Goal: Obtain resource: Download file/media

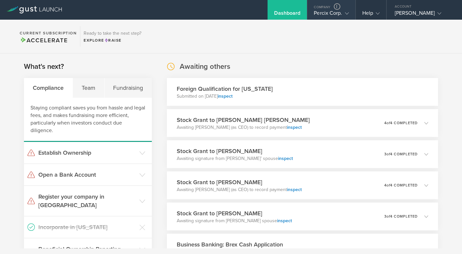
click at [320, 10] on div "Percix Corp." at bounding box center [330, 15] width 35 height 10
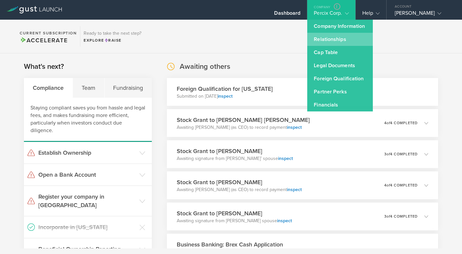
click at [327, 42] on link "Relationships" at bounding box center [340, 39] width 66 height 13
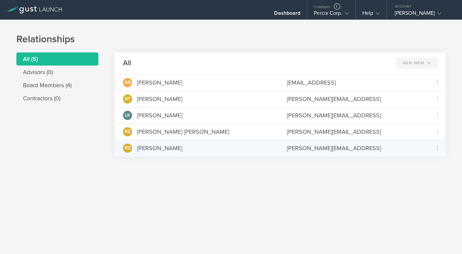
click at [158, 147] on div "[PERSON_NAME]" at bounding box center [159, 148] width 45 height 9
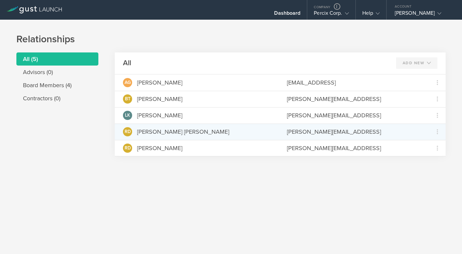
click at [158, 135] on div "[PERSON_NAME] [PERSON_NAME]" at bounding box center [183, 131] width 92 height 9
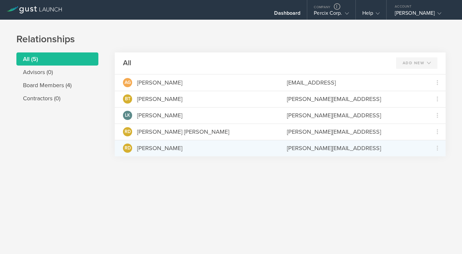
click at [162, 144] on div "[PERSON_NAME]" at bounding box center [159, 148] width 45 height 9
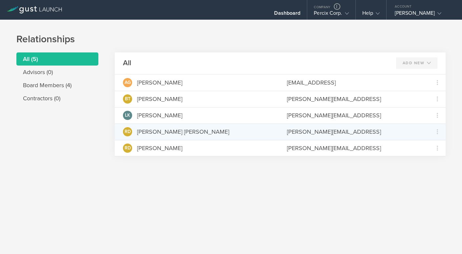
click at [305, 131] on div "[PERSON_NAME][EMAIL_ADDRESS]" at bounding box center [354, 131] width 134 height 9
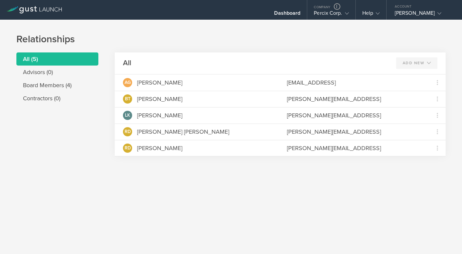
click at [294, 172] on div "Relationships All (5) Advisors (0) Board Members (4) Contractors (0) All Add Ne…" at bounding box center [231, 100] width 462 height 161
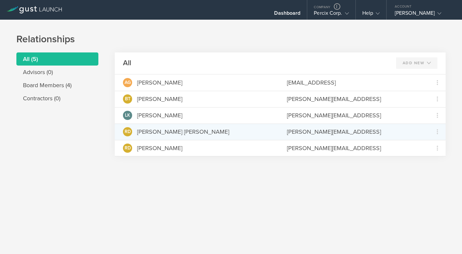
click at [159, 133] on div "[PERSON_NAME] [PERSON_NAME]" at bounding box center [183, 131] width 92 height 9
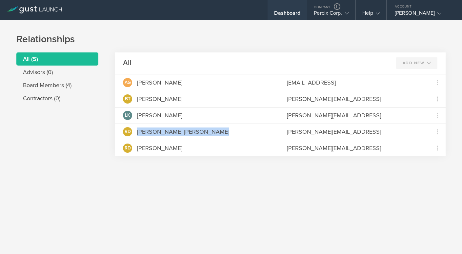
click at [281, 8] on div "Dashboard" at bounding box center [286, 10] width 39 height 20
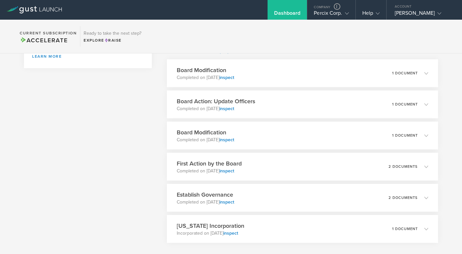
scroll to position [278, 0]
click at [260, 130] on div "Board Modification Completed on [DATE] inspect 1 document" at bounding box center [302, 135] width 276 height 28
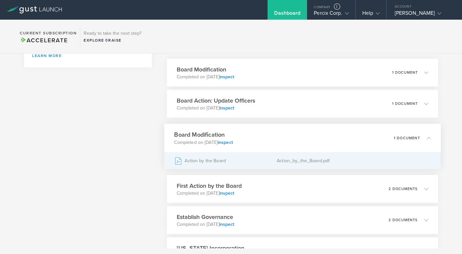
click at [221, 154] on div "Action by the Board" at bounding box center [225, 160] width 103 height 16
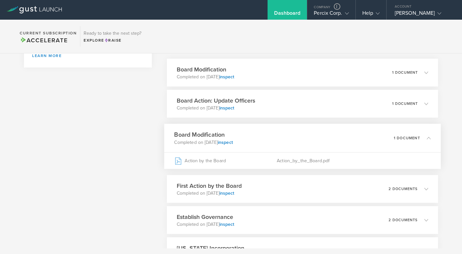
click at [127, 110] on div "What's next? Compliance Team Fundraising Staying compliant saves you from hassl…" at bounding box center [88, 41] width 128 height 514
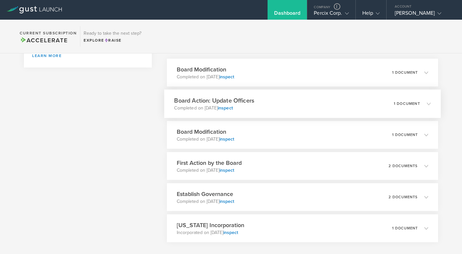
click at [291, 105] on div "Board Action: Update Officers Completed on [DATE] inspect 1 document" at bounding box center [302, 103] width 276 height 28
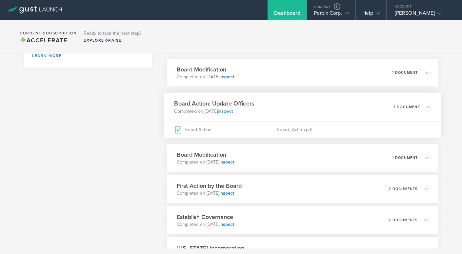
click at [233, 112] on link "inspect" at bounding box center [225, 111] width 15 height 6
click at [137, 145] on div "What's next? Compliance Team Fundraising Staying compliant saves you from hassl…" at bounding box center [88, 41] width 128 height 514
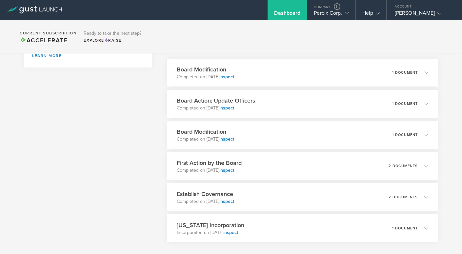
click at [120, 130] on div "What's next? Compliance Team Fundraising Staying compliant saves you from hassl…" at bounding box center [88, 29] width 128 height 491
click at [326, 9] on div "Company" at bounding box center [331, 5] width 48 height 10
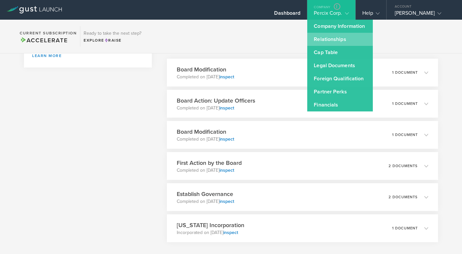
click at [324, 38] on link "Relationships" at bounding box center [340, 39] width 66 height 13
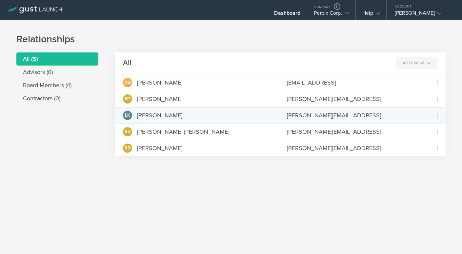
click at [162, 112] on div "[PERSON_NAME]" at bounding box center [159, 115] width 45 height 9
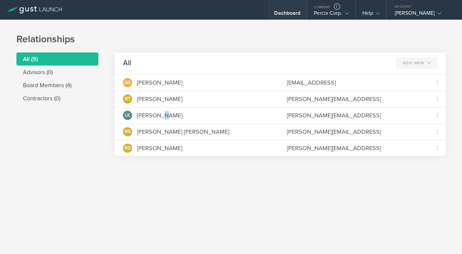
click at [286, 6] on div "Dashboard" at bounding box center [286, 10] width 39 height 20
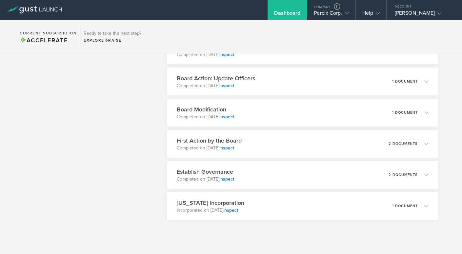
scroll to position [312, 0]
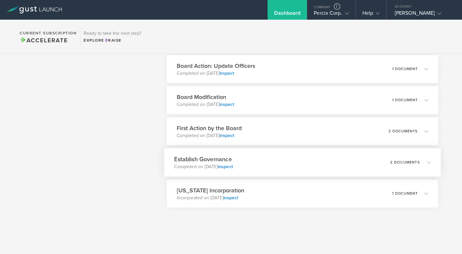
click at [225, 161] on h3 "Establish Governance" at bounding box center [203, 159] width 59 height 9
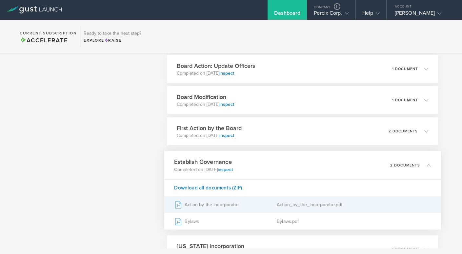
click at [222, 204] on div "Action by the Incorporator" at bounding box center [225, 204] width 103 height 16
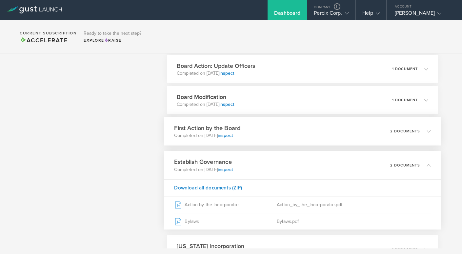
click at [261, 133] on div "First Action by the Board Completed on [DATE] inspect 2 documents" at bounding box center [302, 131] width 276 height 28
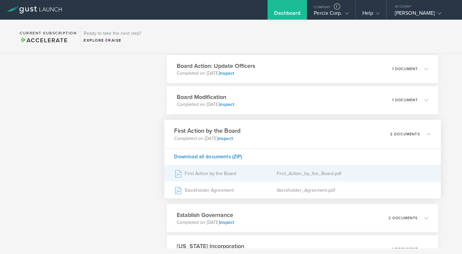
click at [217, 173] on div "First Action by the Board" at bounding box center [225, 173] width 103 height 16
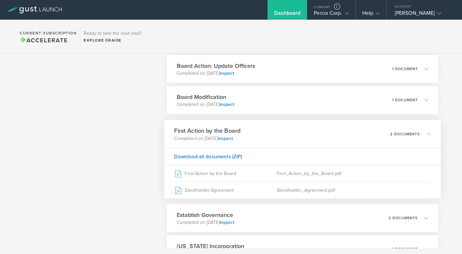
click at [123, 155] on div "What's next? Compliance Team Fundraising Staying compliant saves you from hassl…" at bounding box center [88, 22] width 128 height 547
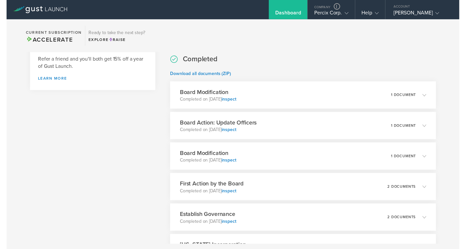
scroll to position [255, 0]
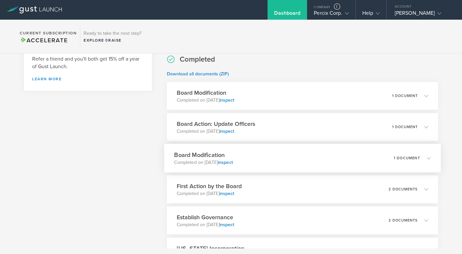
click at [304, 162] on div "Board Modification Completed on [DATE] inspect 1 document" at bounding box center [302, 158] width 276 height 28
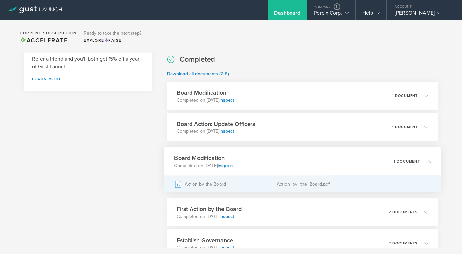
click at [231, 185] on div "Action by the Board" at bounding box center [225, 184] width 103 height 16
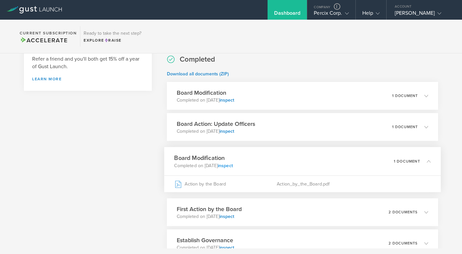
click at [233, 166] on link "inspect" at bounding box center [225, 165] width 15 height 6
click at [272, 96] on div "Board Modification Completed on [DATE] inspect 1 document" at bounding box center [302, 96] width 276 height 28
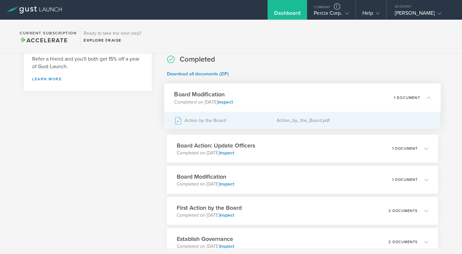
click at [242, 123] on div "Action by the Board" at bounding box center [225, 120] width 103 height 16
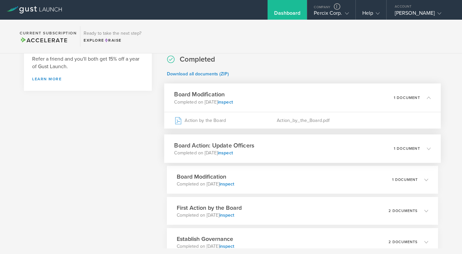
click at [276, 146] on div "Board Action: Update Officers Completed on [DATE] inspect 1 document" at bounding box center [302, 148] width 276 height 28
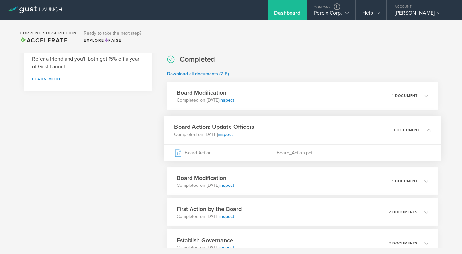
click at [269, 128] on div "Board Action: Update Officers Completed on [DATE] inspect 1 document" at bounding box center [302, 130] width 276 height 28
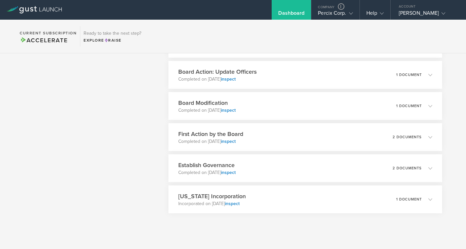
scroll to position [307, 0]
click at [298, 112] on div "Board Modification Completed on [DATE] inspect 1 document" at bounding box center [304, 105] width 279 height 28
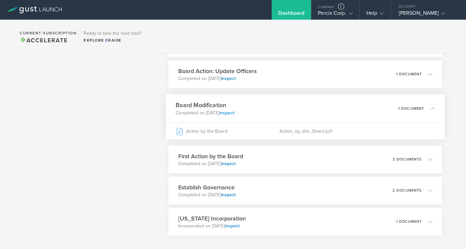
click at [234, 113] on link "inspect" at bounding box center [226, 113] width 15 height 6
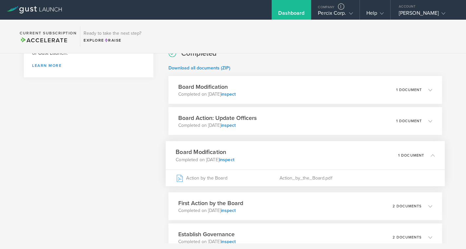
scroll to position [261, 0]
click at [311, 127] on div "Board Action: Update Officers Completed on [DATE] inspect 1 document" at bounding box center [304, 120] width 279 height 28
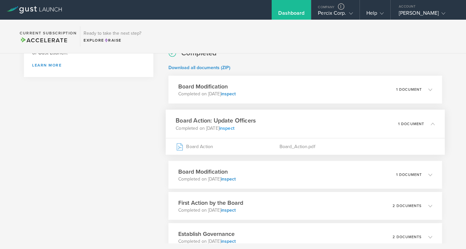
click at [234, 128] on link "inspect" at bounding box center [226, 128] width 15 height 6
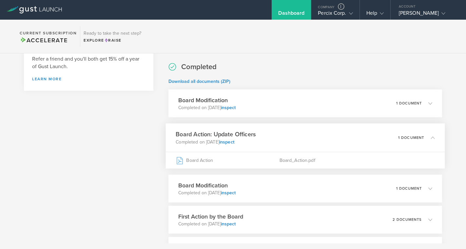
click at [151, 138] on div "What's next? Compliance Team Fundraising Staying compliant saves you from hassl…" at bounding box center [88, 72] width 129 height 514
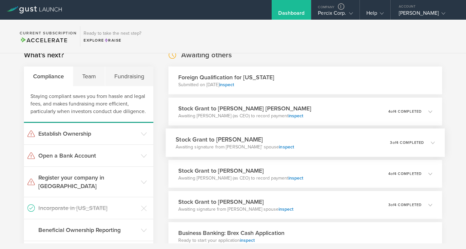
scroll to position [9, 0]
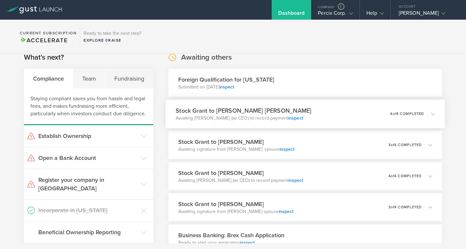
click at [272, 121] on p "Awaiting [PERSON_NAME] (as CEO) to record payment inspect" at bounding box center [244, 118] width 136 height 7
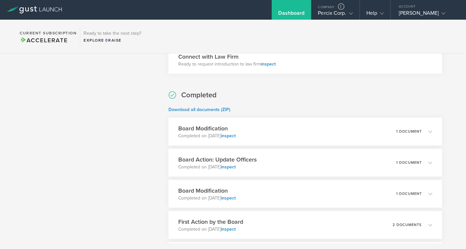
scroll to position [409, 0]
click at [272, 165] on div "Board Action: Update Officers Completed on [DATE] inspect 1 document" at bounding box center [304, 162] width 279 height 28
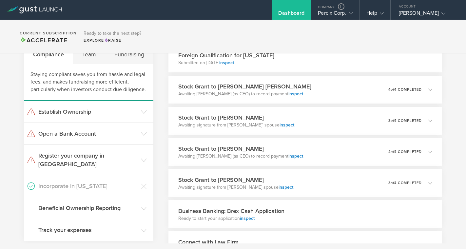
scroll to position [35, 0]
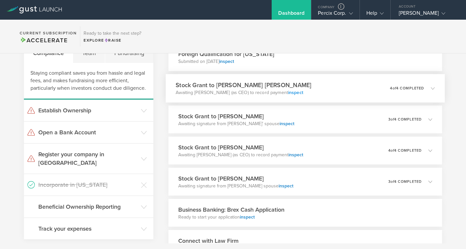
click at [303, 92] on link "inspect" at bounding box center [295, 93] width 15 height 6
